Goal: Obtain resource: Obtain resource

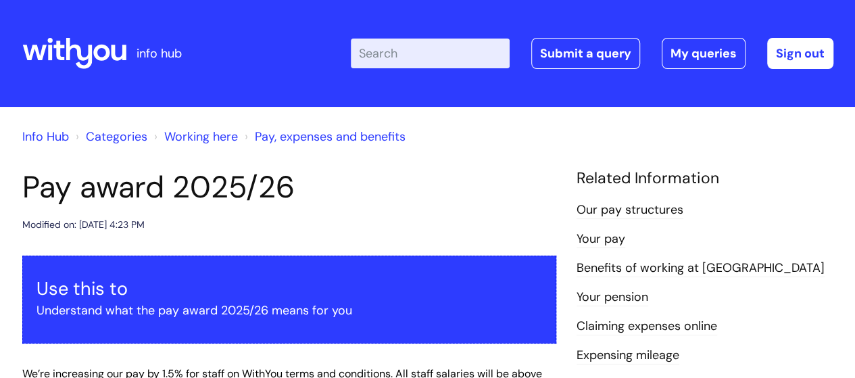
click at [108, 53] on icon at bounding box center [101, 53] width 16 height 16
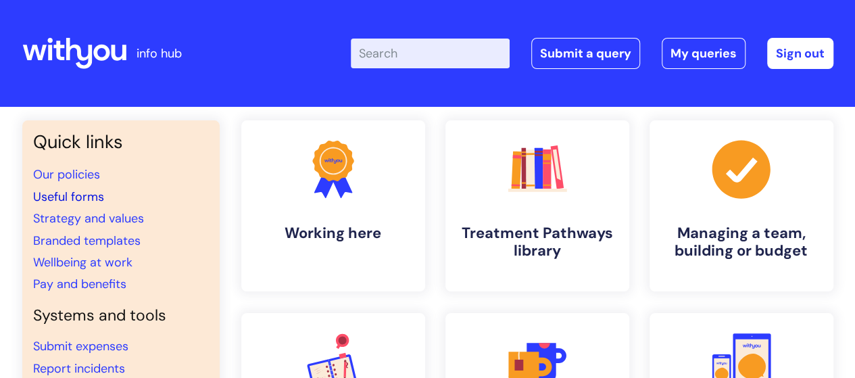
click at [87, 200] on link "Useful forms" at bounding box center [68, 197] width 71 height 16
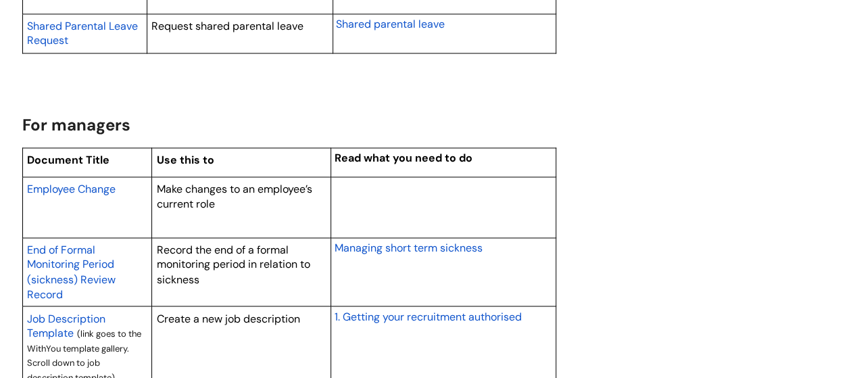
scroll to position [1082, 0]
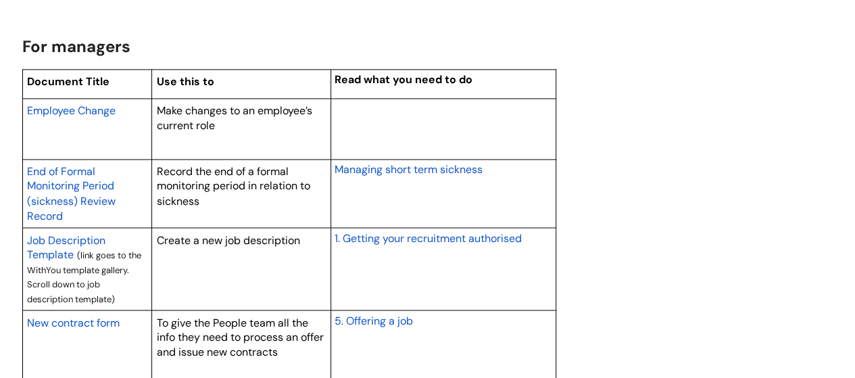
click at [102, 111] on span "Employee Change" at bounding box center [71, 110] width 89 height 14
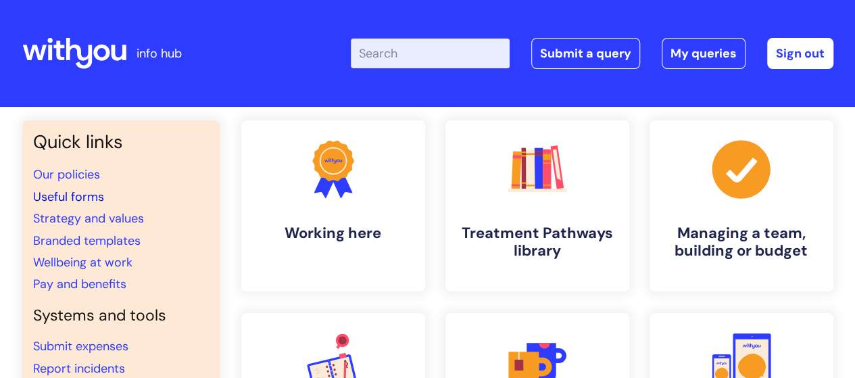
click at [95, 190] on link "Useful forms" at bounding box center [68, 197] width 71 height 16
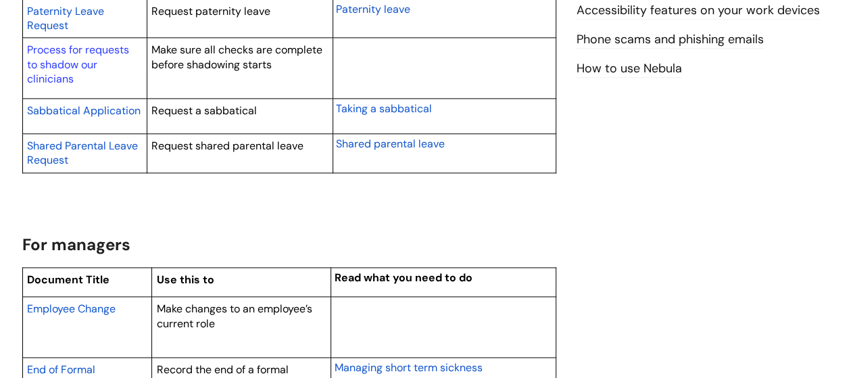
scroll to position [947, 0]
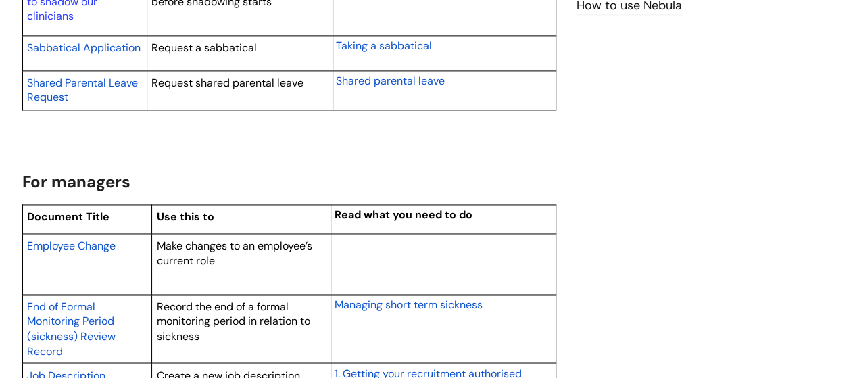
click at [72, 241] on span "Employee Change" at bounding box center [71, 246] width 89 height 14
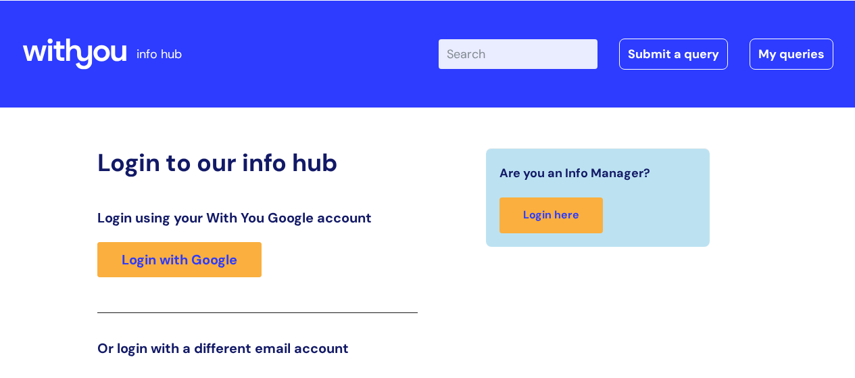
scroll to position [30, 0]
